Goal: Task Accomplishment & Management: Complete application form

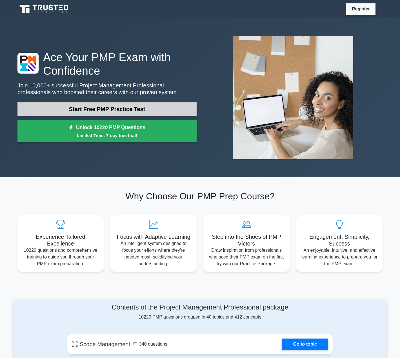
click at [132, 111] on link "Start Free PMP Practice Test" at bounding box center [106, 109] width 179 height 14
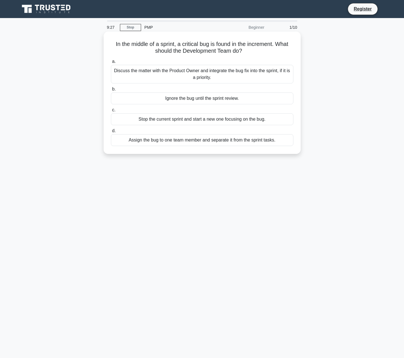
click at [153, 72] on div "Discuss the matter with the Product Owner and integrate the bug fix into the sp…" at bounding box center [202, 74] width 183 height 19
click at [111, 63] on input "a. Discuss the matter with the Product Owner and integrate the bug fix into the…" at bounding box center [111, 62] width 0 height 4
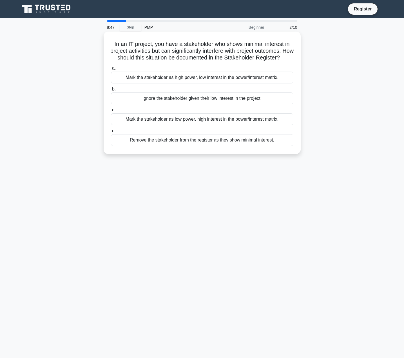
click at [192, 83] on div "Mark the stakeholder as high power, low interest in the power/interest matrix." at bounding box center [202, 78] width 183 height 12
click at [111, 70] on input "a. Mark the stakeholder as high power, low interest in the power/interest matri…" at bounding box center [111, 69] width 0 height 4
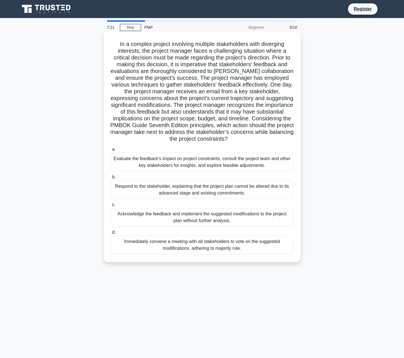
click at [134, 162] on div "Evaluate the feedback’s impact on project constraints, consult the project team…" at bounding box center [202, 162] width 183 height 19
click at [111, 151] on input "a. Evaluate the feedback’s impact on project constraints, consult the project t…" at bounding box center [111, 150] width 0 height 4
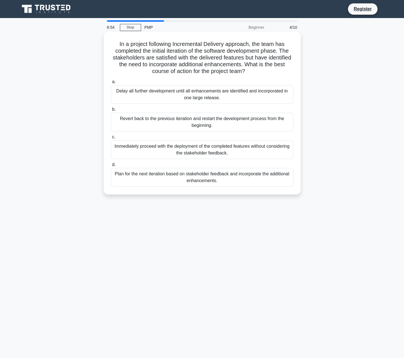
click at [139, 176] on div "Plan for the next iteration based on stakeholder feedback and incorporate the a…" at bounding box center [202, 177] width 183 height 19
click at [111, 167] on input "d. Plan for the next iteration based on stakeholder feedback and incorporate th…" at bounding box center [111, 165] width 0 height 4
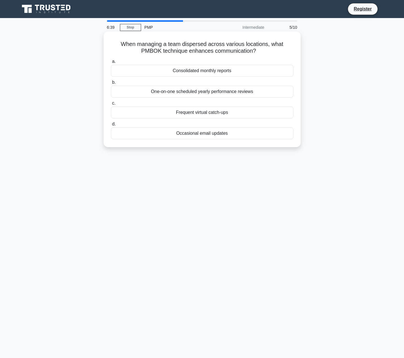
click at [139, 112] on div "Frequent virtual catch-ups" at bounding box center [202, 113] width 183 height 12
click at [111, 105] on input "c. Frequent virtual catch-ups" at bounding box center [111, 103] width 0 height 4
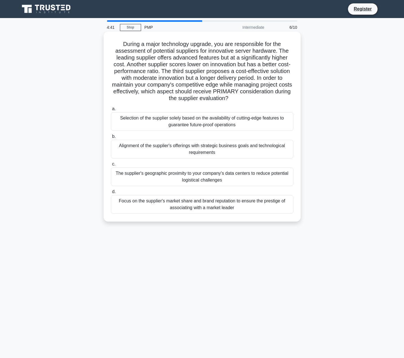
click at [230, 149] on div "Alignment of the supplier's offerings with strategic business goals and technol…" at bounding box center [202, 149] width 183 height 19
click at [111, 138] on input "b. Alignment of the supplier's offerings with strategic business goals and tech…" at bounding box center [111, 137] width 0 height 4
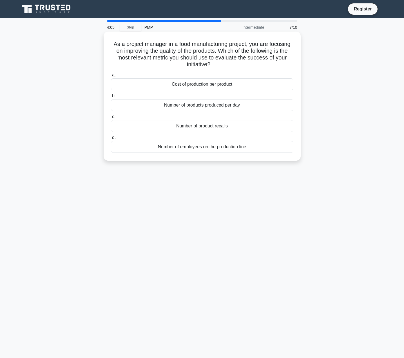
click at [169, 125] on div "Number of product recalls" at bounding box center [202, 126] width 183 height 12
click at [111, 119] on input "c. Number of product recalls" at bounding box center [111, 117] width 0 height 4
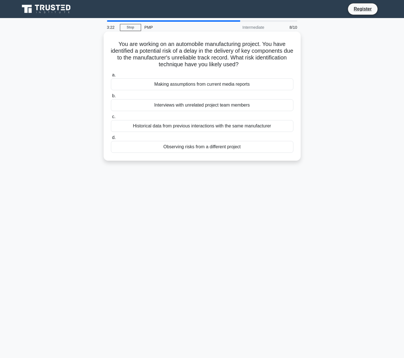
click at [234, 127] on div "Historical data from previous interactions with the same manufacturer" at bounding box center [202, 126] width 183 height 12
click at [111, 119] on input "c. Historical data from previous interactions with the same manufacturer" at bounding box center [111, 117] width 0 height 4
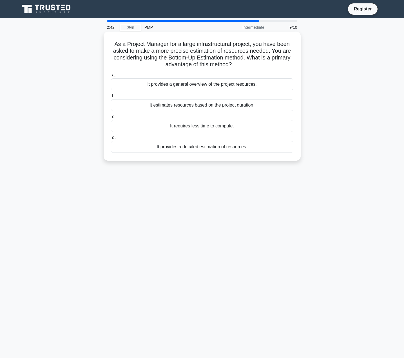
click at [253, 147] on div "It provides a detailed estimation of resources." at bounding box center [202, 147] width 183 height 12
click at [111, 140] on input "d. It provides a detailed estimation of resources." at bounding box center [111, 138] width 0 height 4
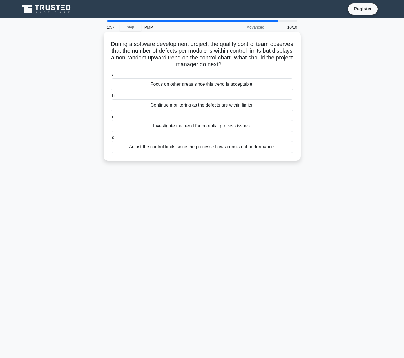
click at [233, 127] on div "Investigate the trend for potential process issues." at bounding box center [202, 126] width 183 height 12
click at [111, 119] on input "c. Investigate the trend for potential process issues." at bounding box center [111, 117] width 0 height 4
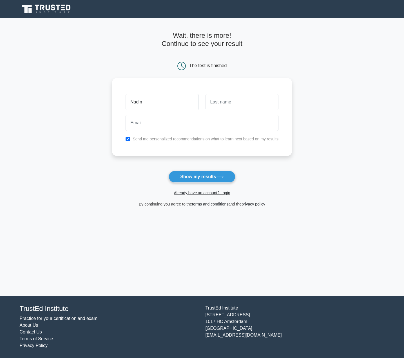
type input "Nadin"
type input "Nadan"
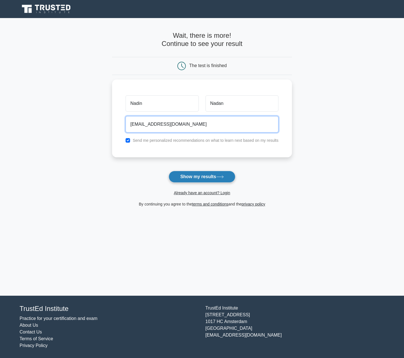
type input "nadinnadan@gmx.de"
click at [207, 179] on button "Show my results" at bounding box center [202, 177] width 67 height 12
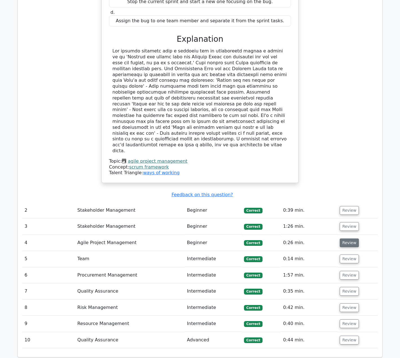
scroll to position [620, 0]
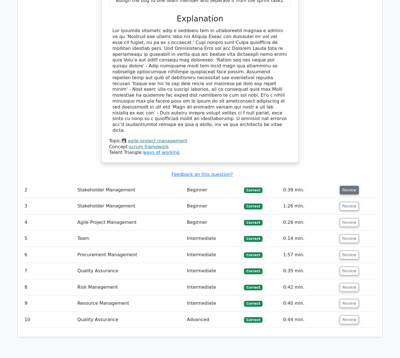
click at [354, 186] on button "Review" at bounding box center [349, 190] width 19 height 9
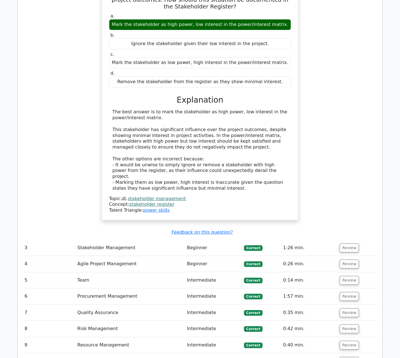
scroll to position [845, 0]
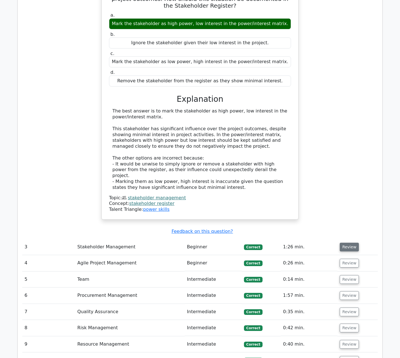
click at [342, 243] on button "Review" at bounding box center [349, 247] width 19 height 9
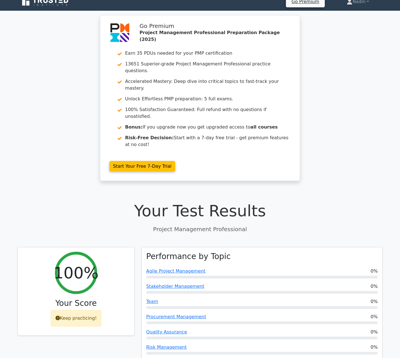
scroll to position [0, 0]
